Goal: Information Seeking & Learning: Learn about a topic

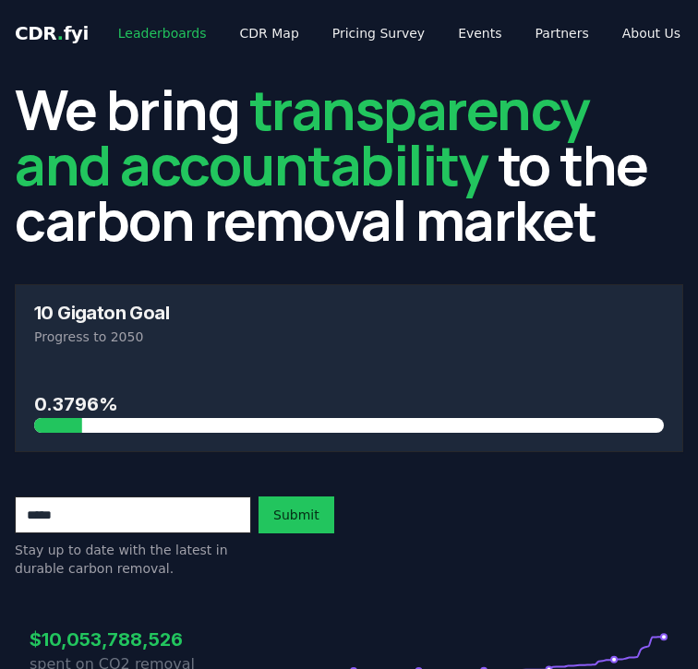
click at [146, 41] on link "Leaderboards" at bounding box center [162, 33] width 118 height 33
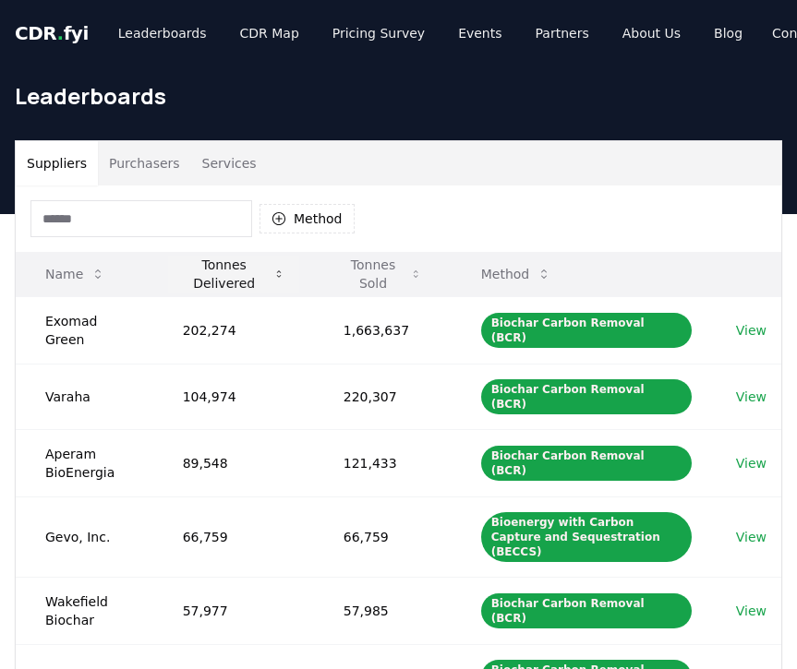
click at [247, 272] on button "Tonnes Delivered" at bounding box center [233, 274] width 131 height 37
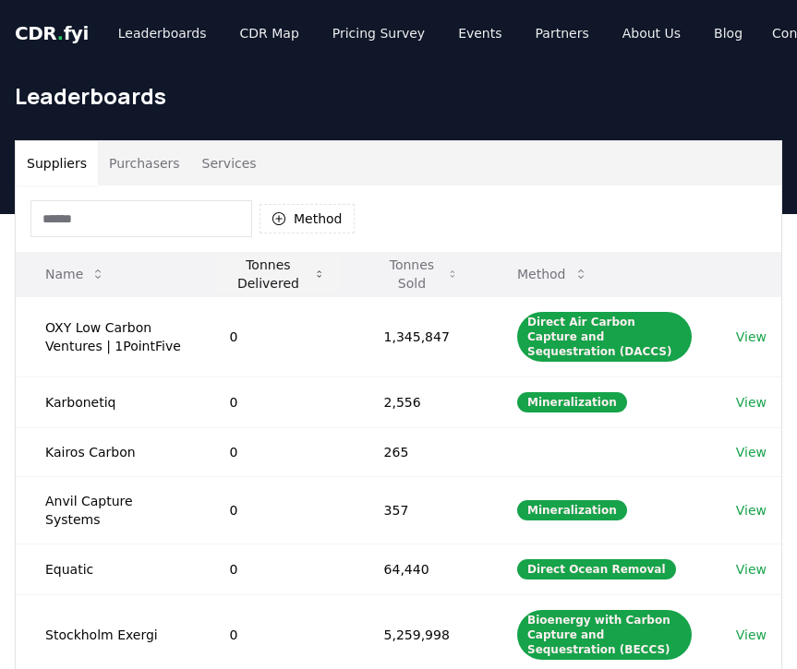
click at [247, 272] on button "Tonnes Delivered" at bounding box center [276, 274] width 125 height 37
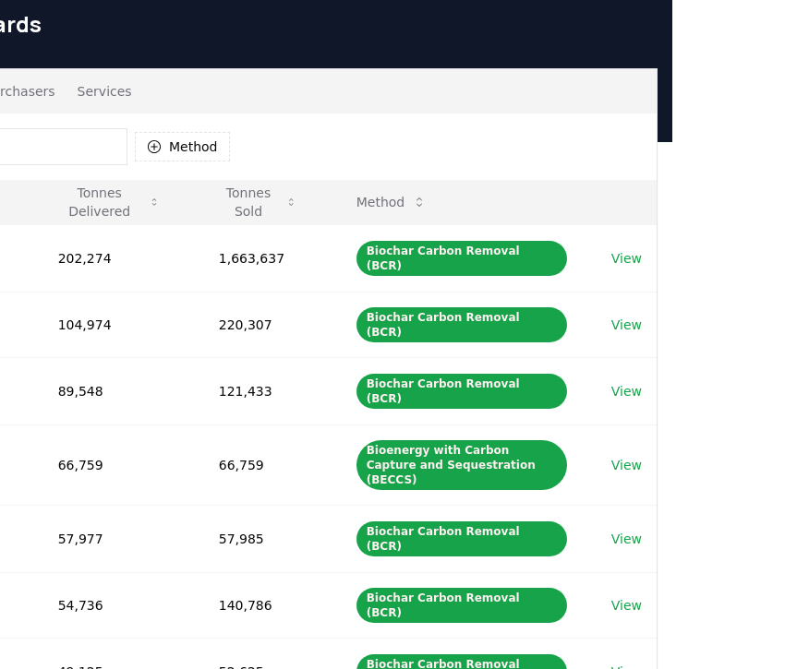
scroll to position [72, 0]
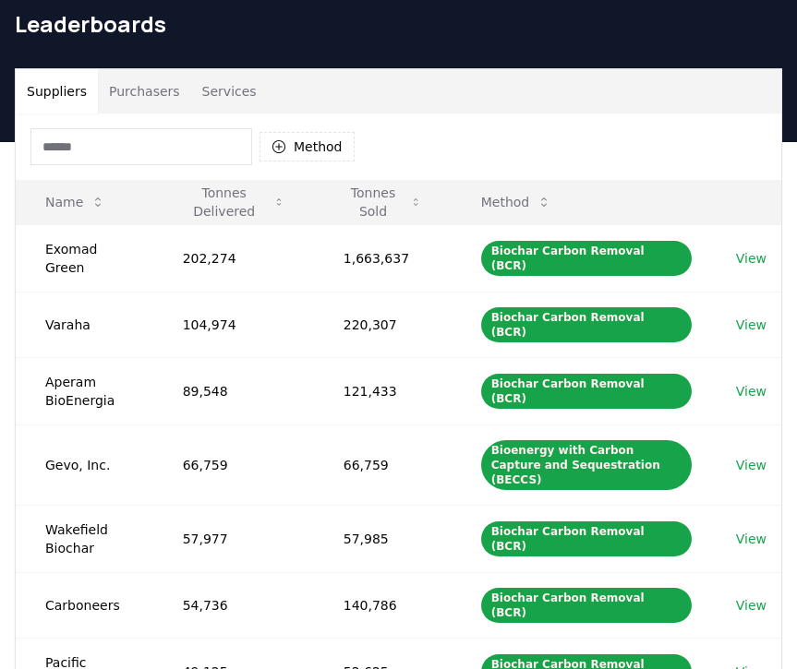
click at [140, 98] on button "Purchasers" at bounding box center [144, 91] width 93 height 44
